Goal: Information Seeking & Learning: Find specific fact

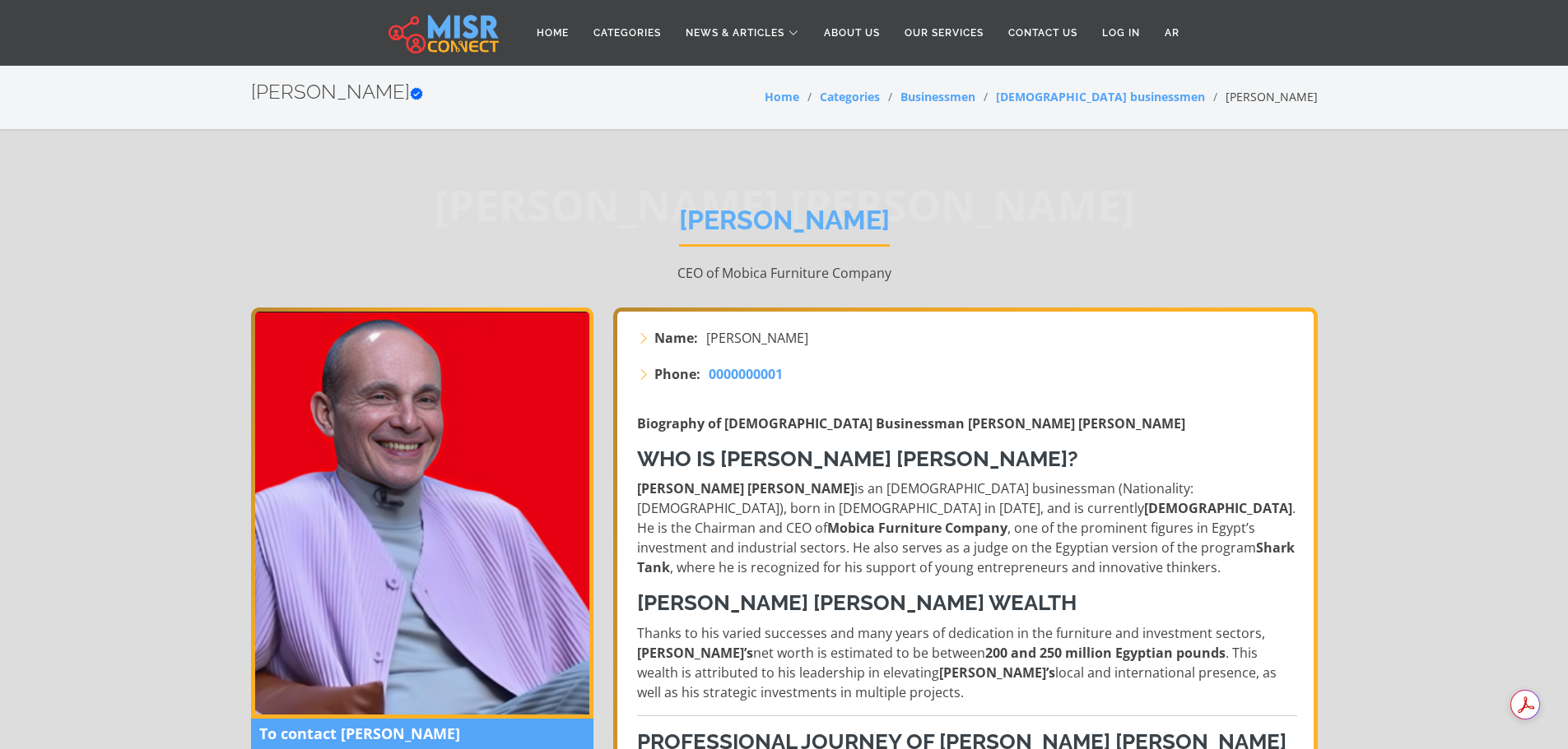
click at [948, 509] on p "Mohamed Farouk Abdel Moneim is an Egyptian businessman (Nationality: Egyptian),…" at bounding box center [967, 528] width 660 height 99
copy p "Chairman"
drag, startPoint x: 1056, startPoint y: 509, endPoint x: 1228, endPoint y: 516, distance: 172.1
click at [1007, 519] on strong "Mobica Furniture Company" at bounding box center [917, 528] width 181 height 18
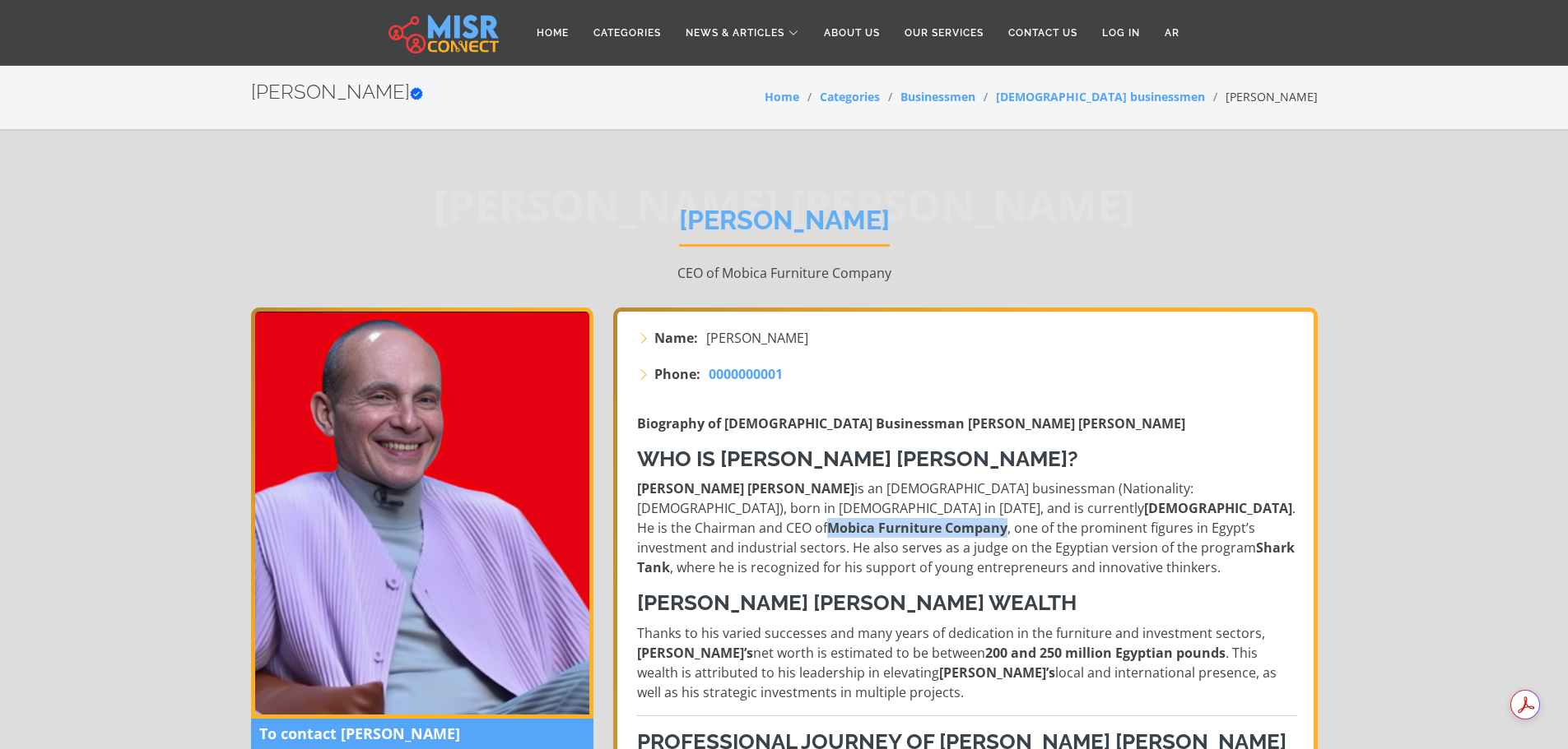
copy strong "Mobica Furniture Company"
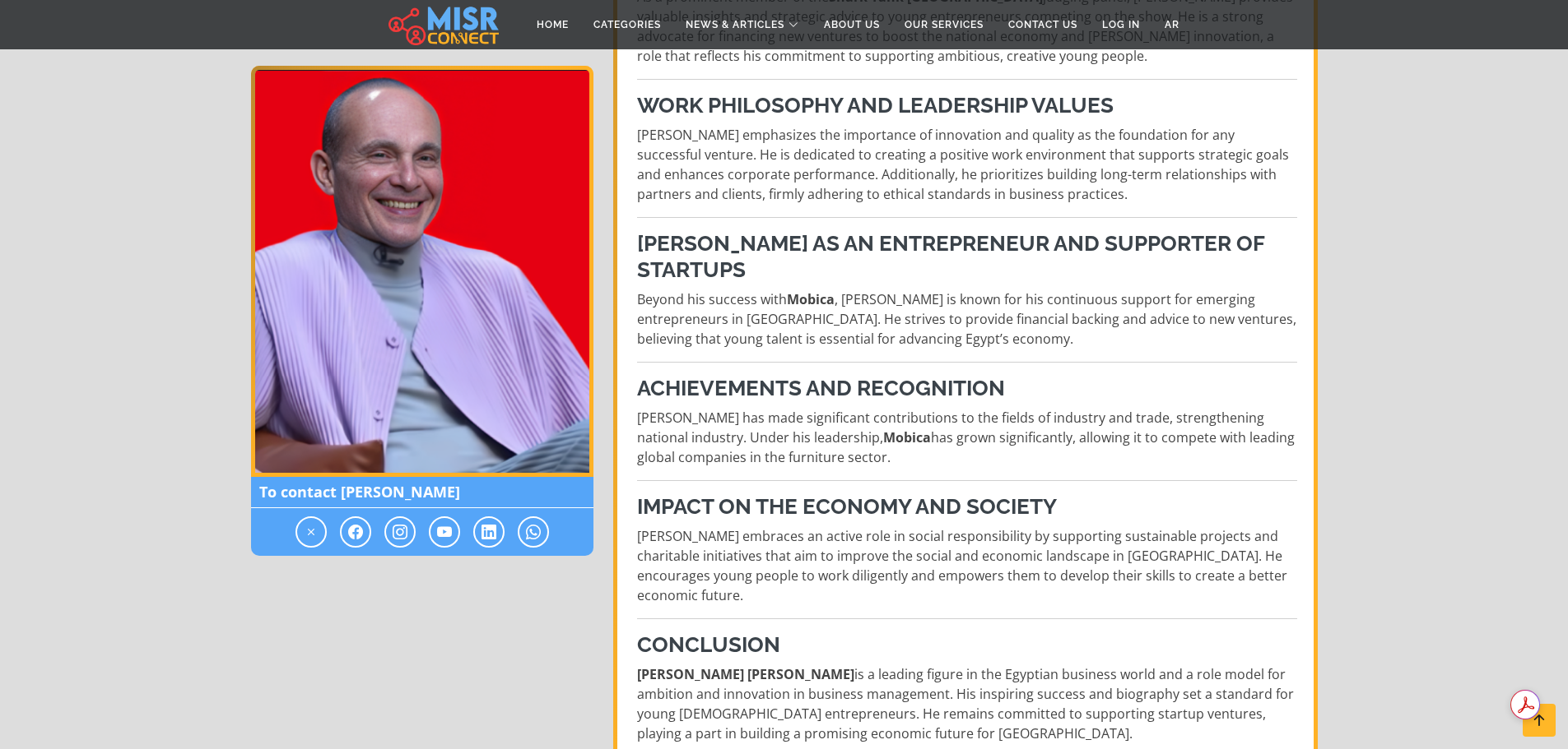
scroll to position [1234, 0]
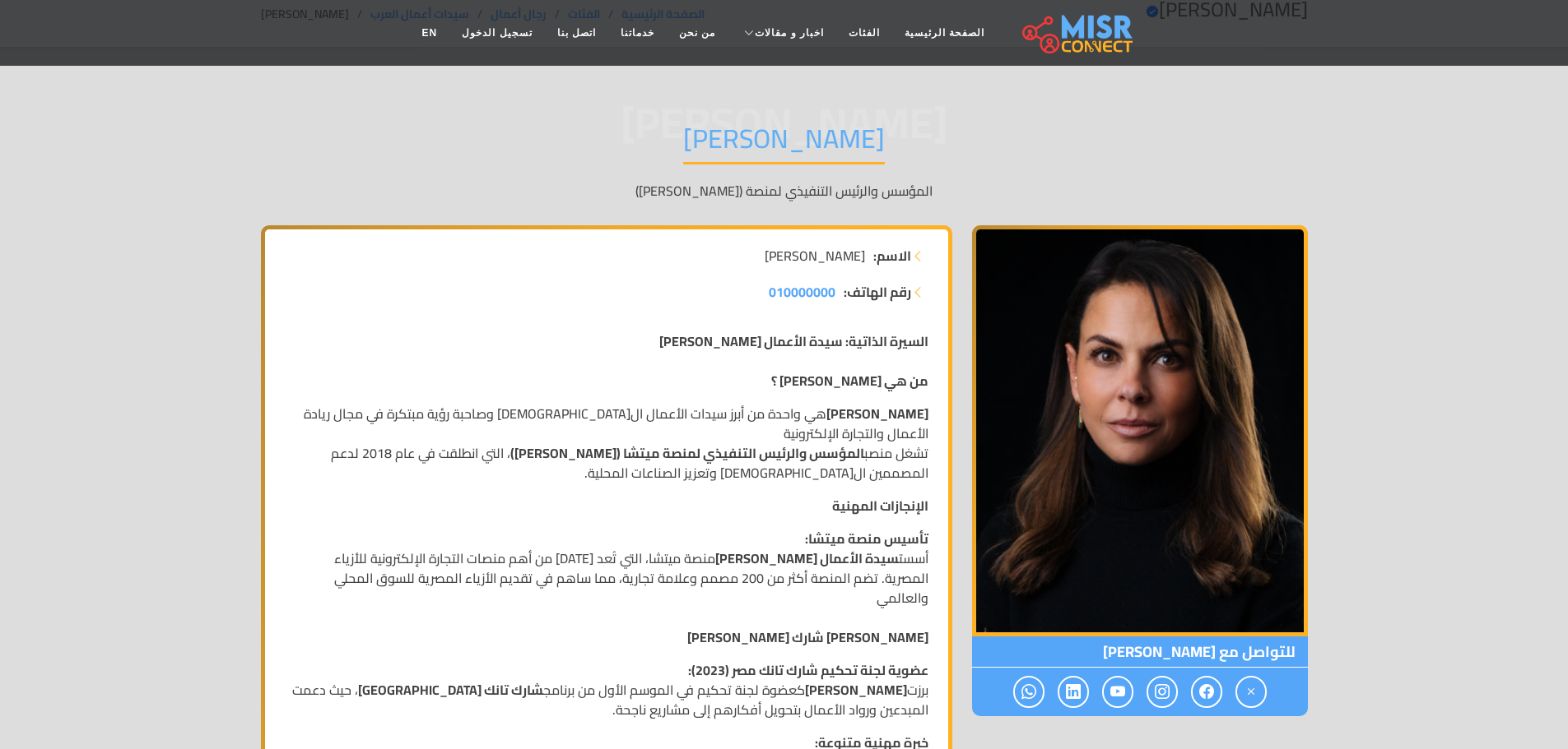
scroll to position [165, 0]
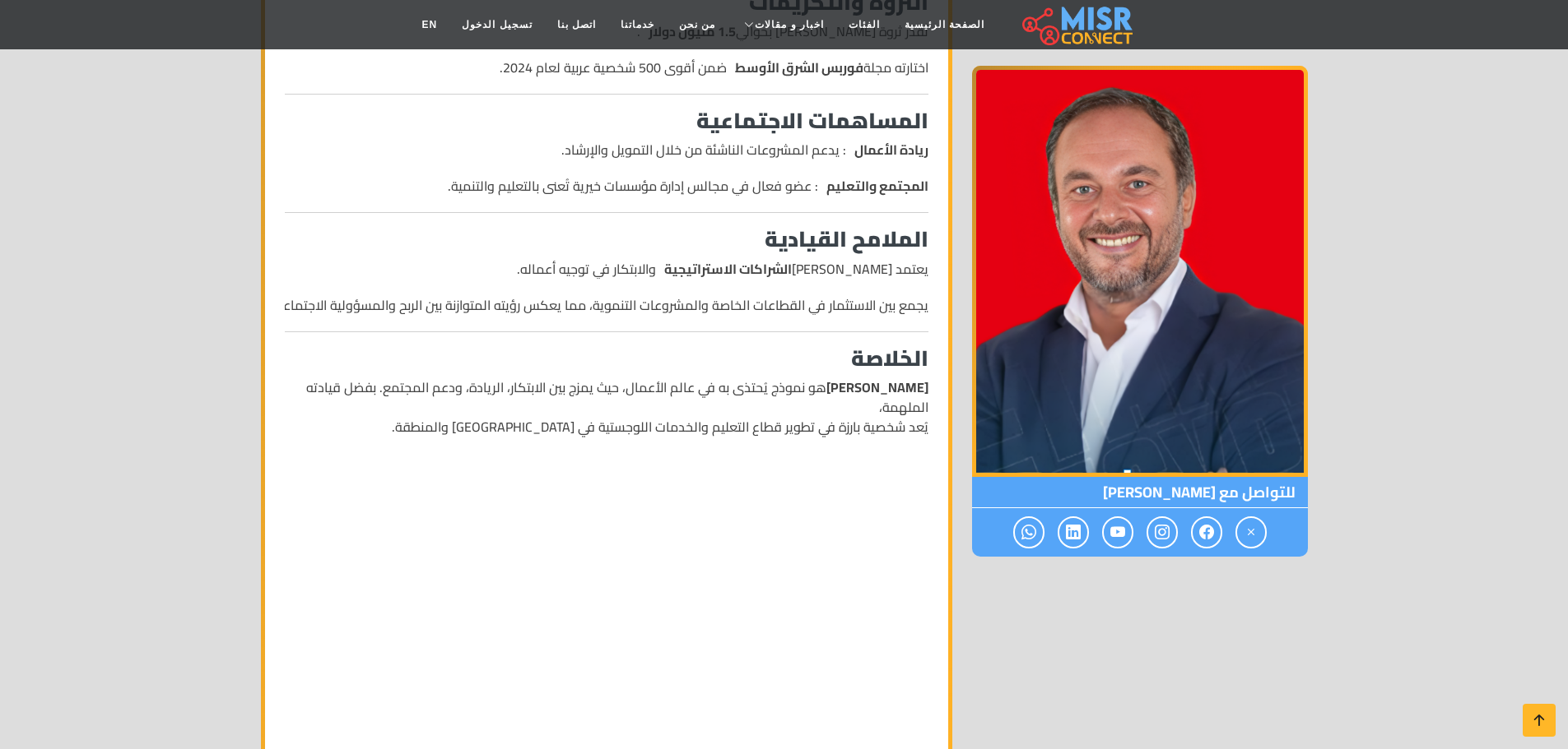
scroll to position [1645, 0]
